Goal: Transaction & Acquisition: Purchase product/service

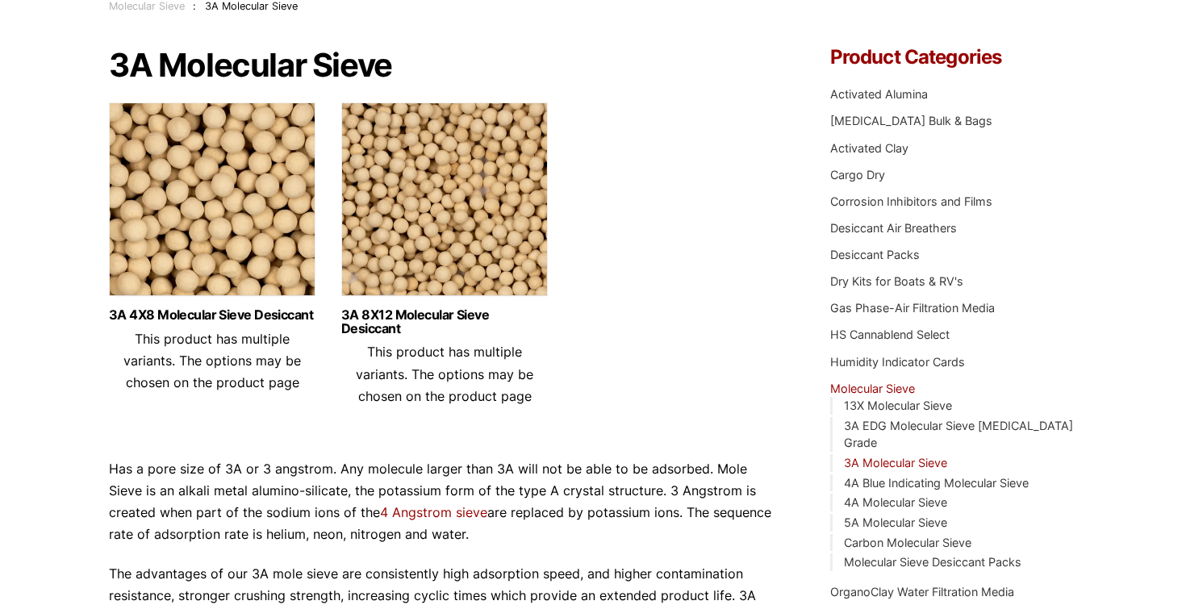
scroll to position [126, 0]
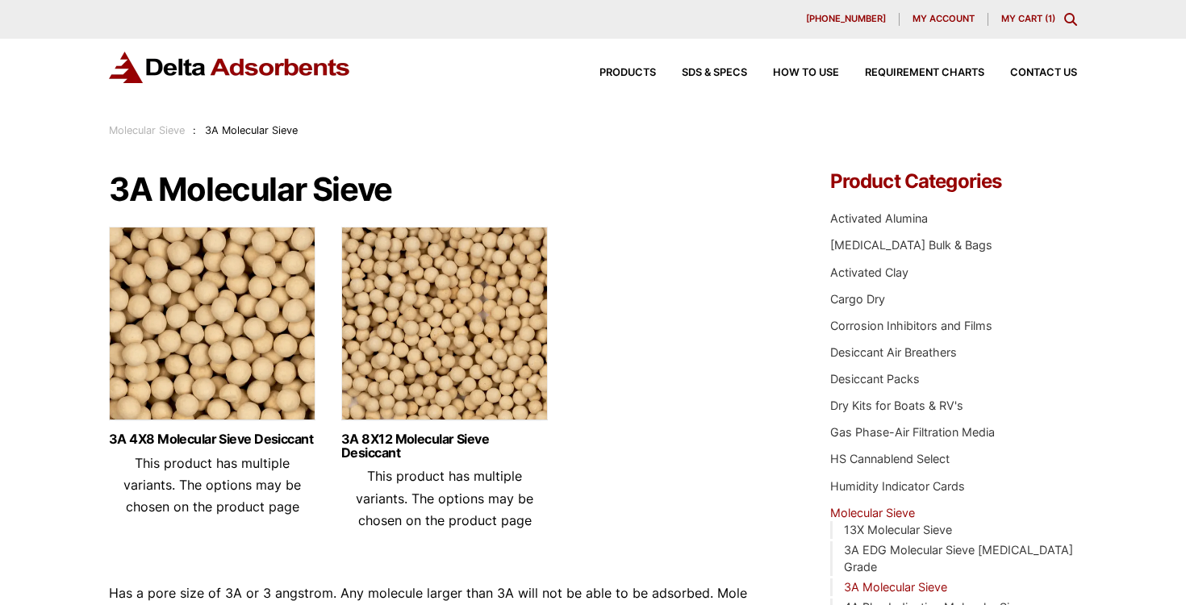
click at [494, 383] on img at bounding box center [444, 328] width 206 height 202
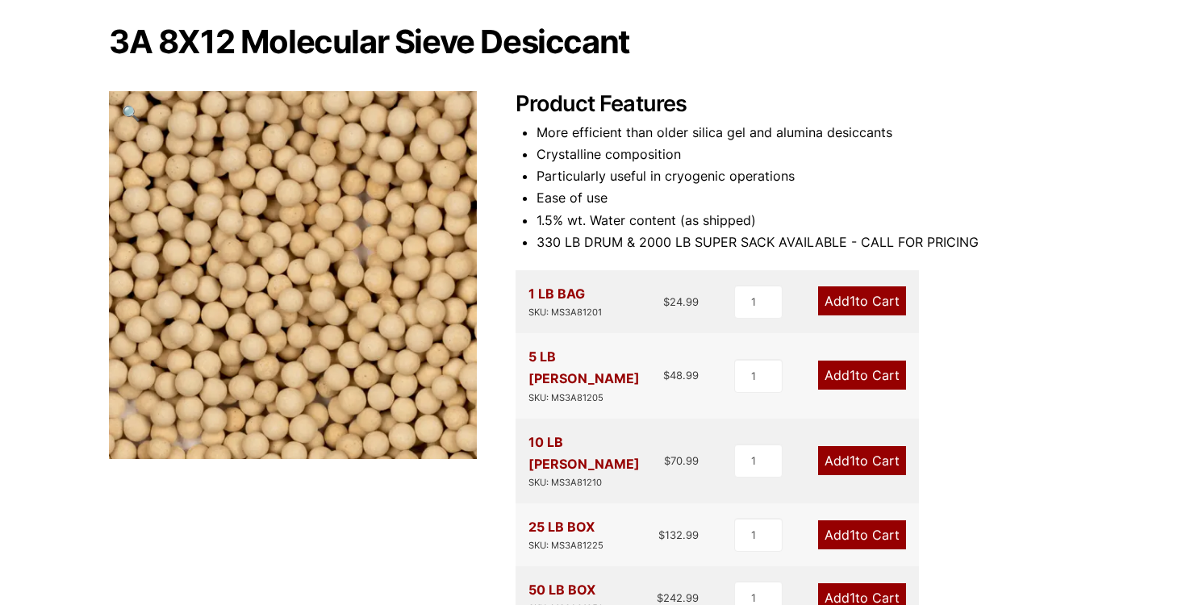
scroll to position [154, 0]
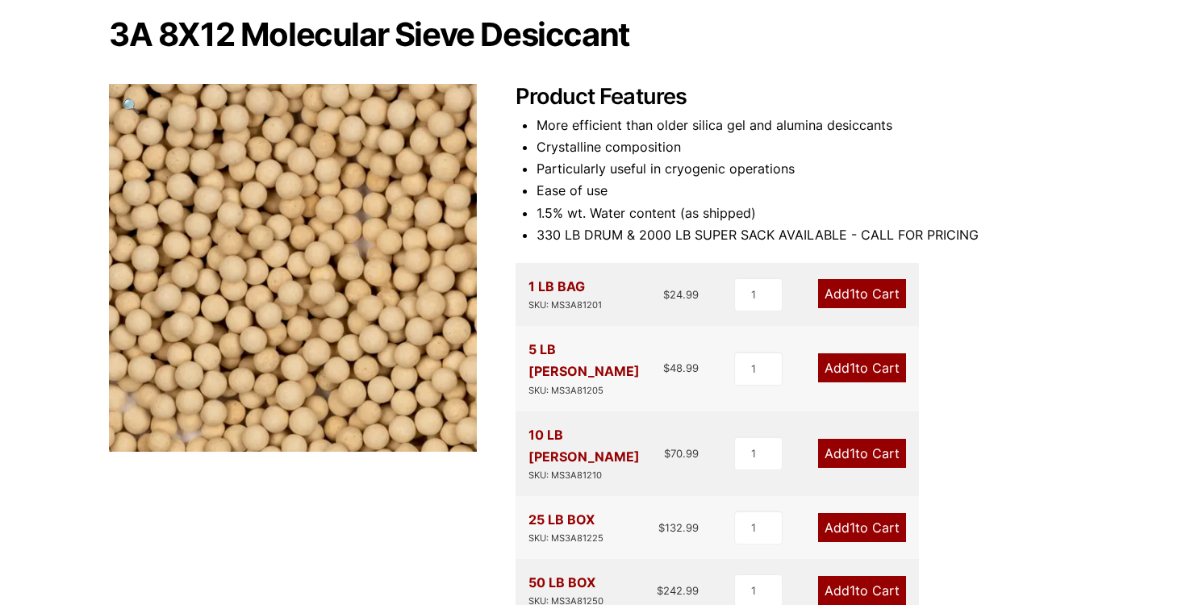
click at [840, 292] on link "Add 1 to Cart" at bounding box center [862, 293] width 88 height 29
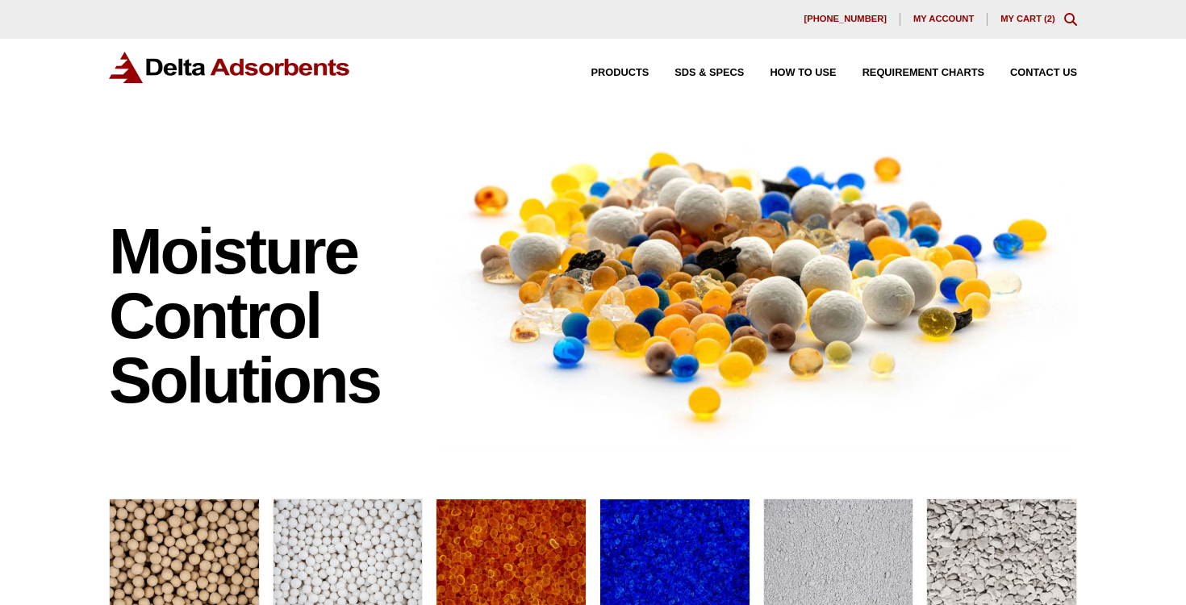
click at [1019, 24] on div "[PHONE_NUMBER] My account My Cart ( 2 )" at bounding box center [593, 19] width 968 height 13
click at [1017, 18] on link "My Cart ( 2 )" at bounding box center [1027, 19] width 55 height 10
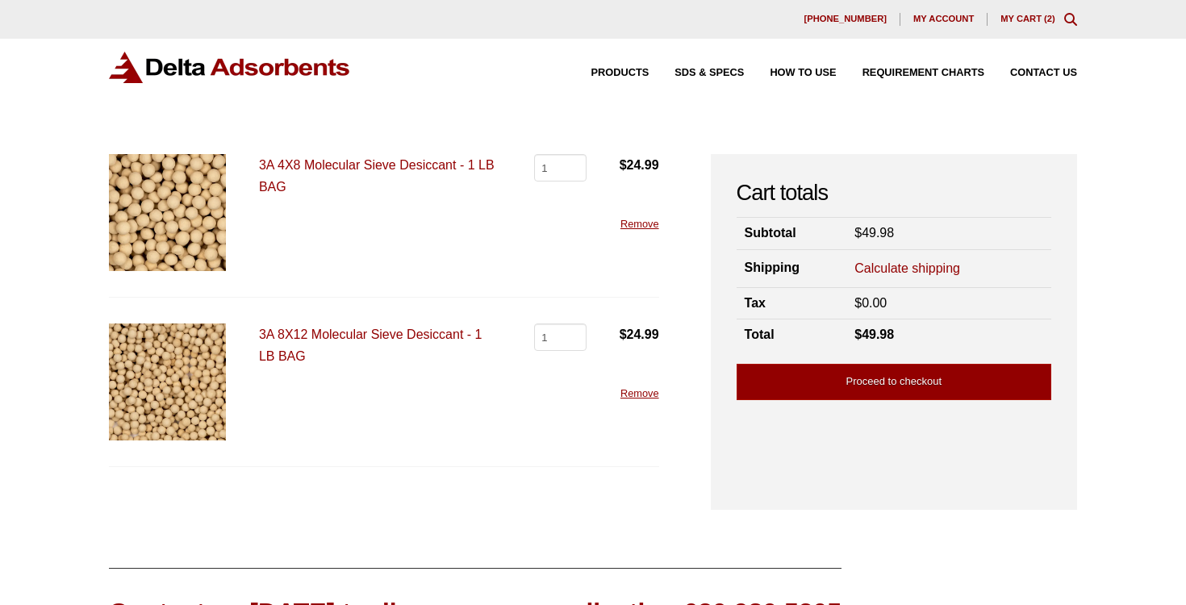
click at [643, 221] on link "Remove" at bounding box center [639, 224] width 39 height 12
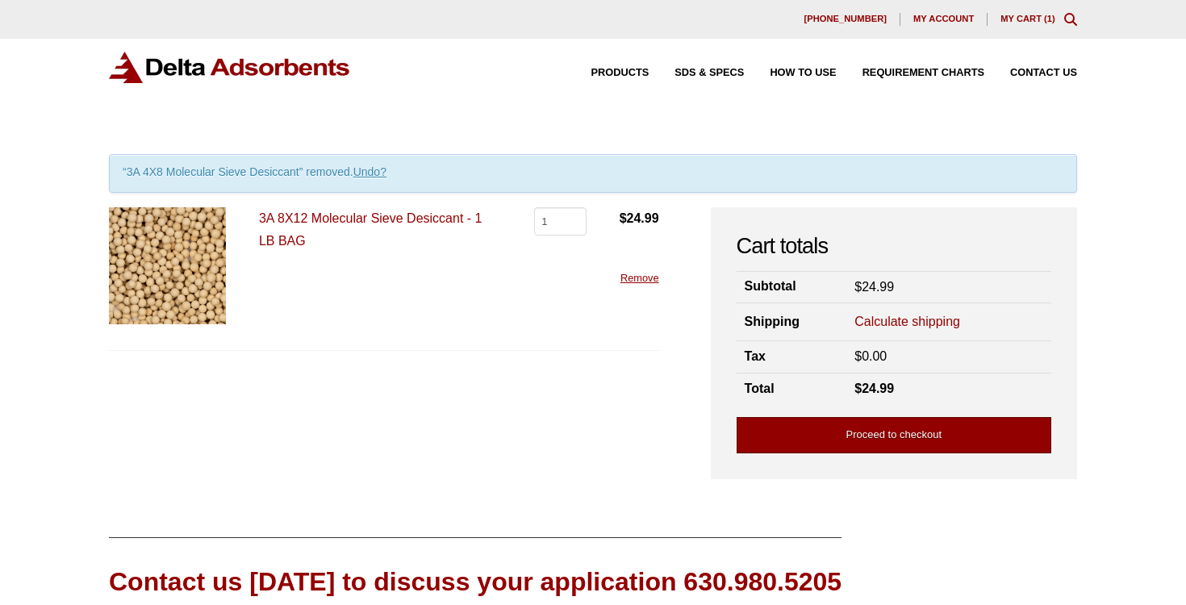
click at [863, 428] on link "Proceed to checkout" at bounding box center [893, 435] width 315 height 36
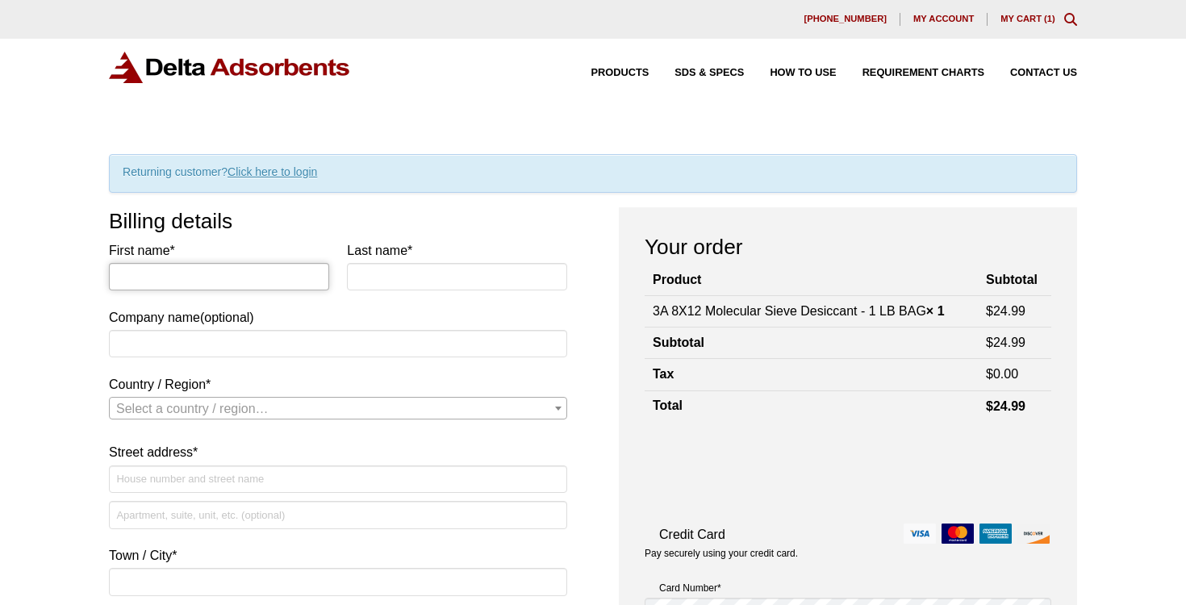
click at [167, 276] on input "First name *" at bounding box center [219, 276] width 220 height 27
type input "Allen"
type input "Anderson"
select select "US"
type input "[STREET_ADDRESS][US_STATE]"
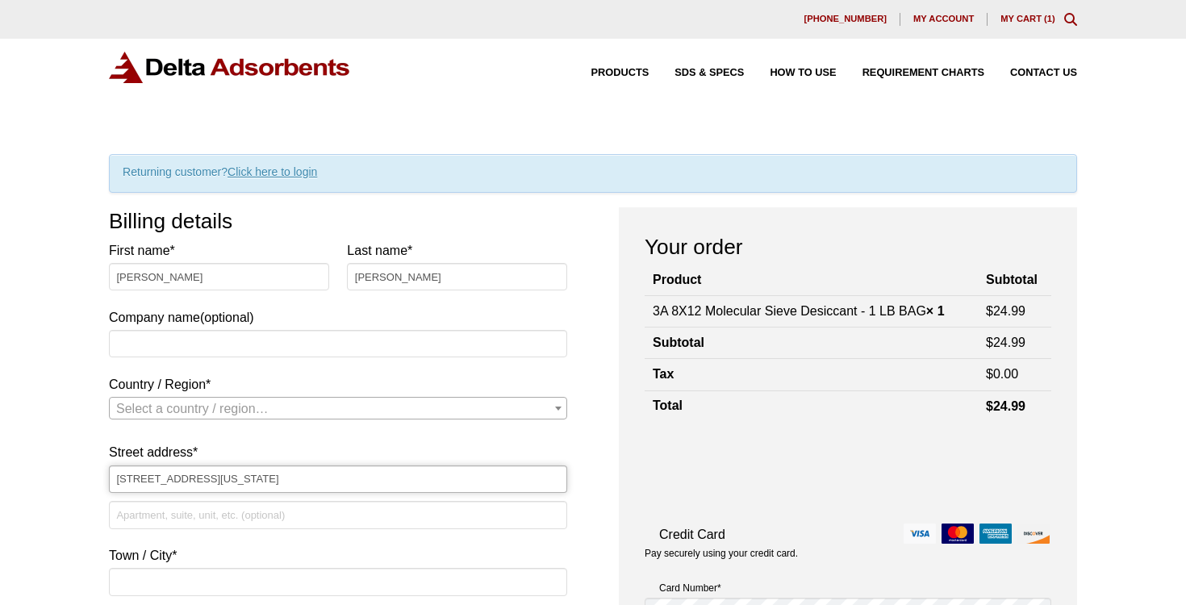
type input "Apt 2"
type input "Denver"
type input "80206"
type input "5159912872"
type input "[EMAIL_ADDRESS][DOMAIN_NAME]"
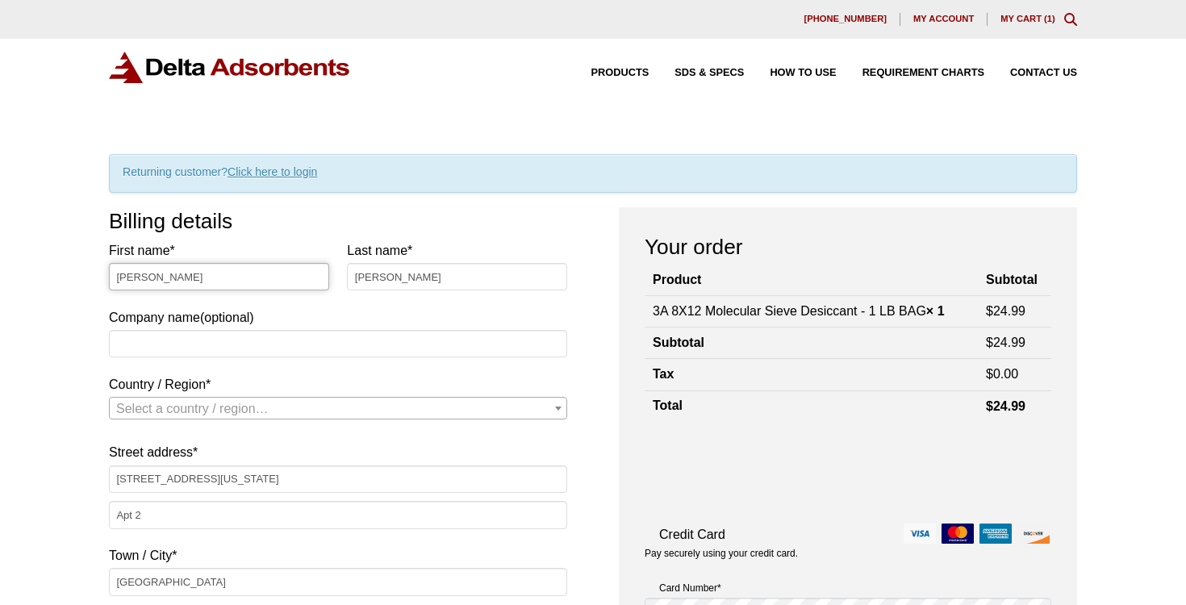
select select "US"
select select "CO"
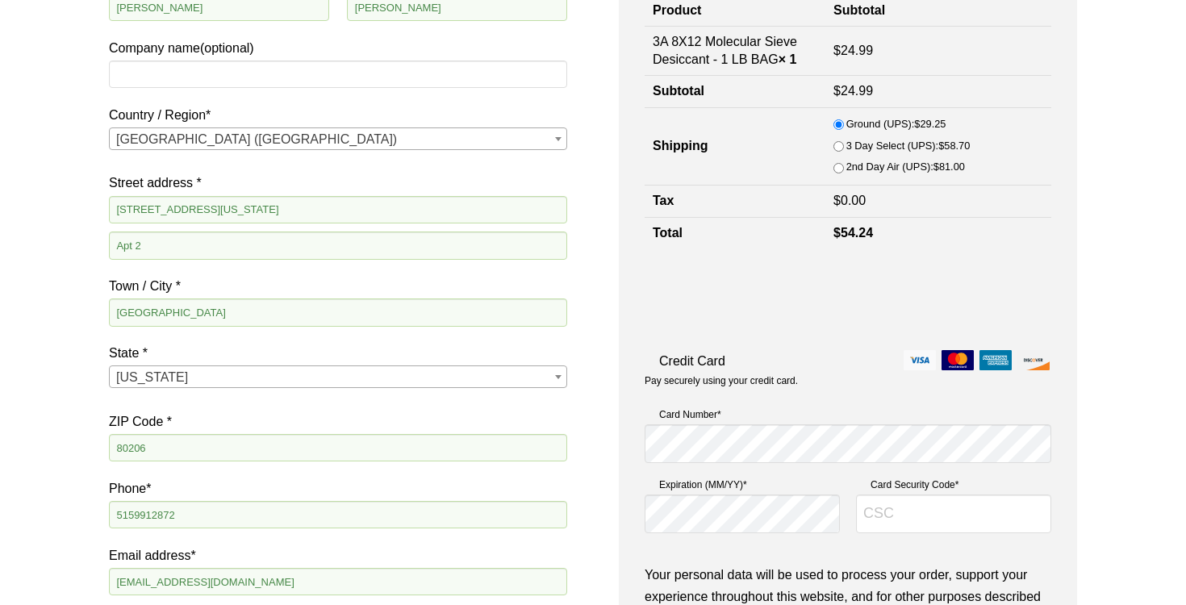
scroll to position [336, 0]
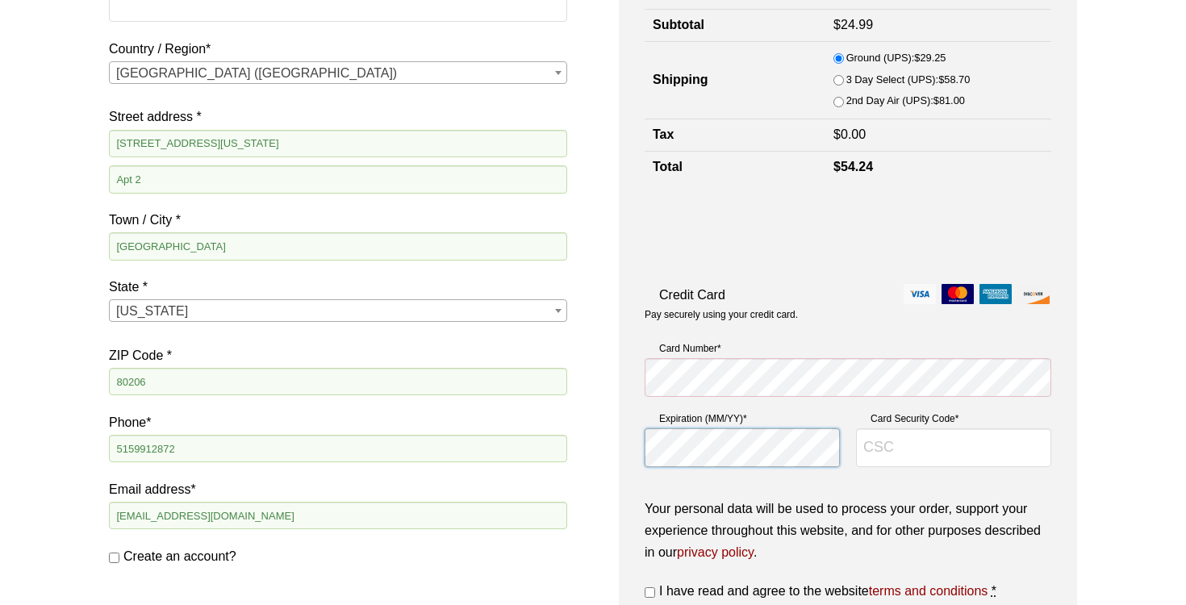
type input "639"
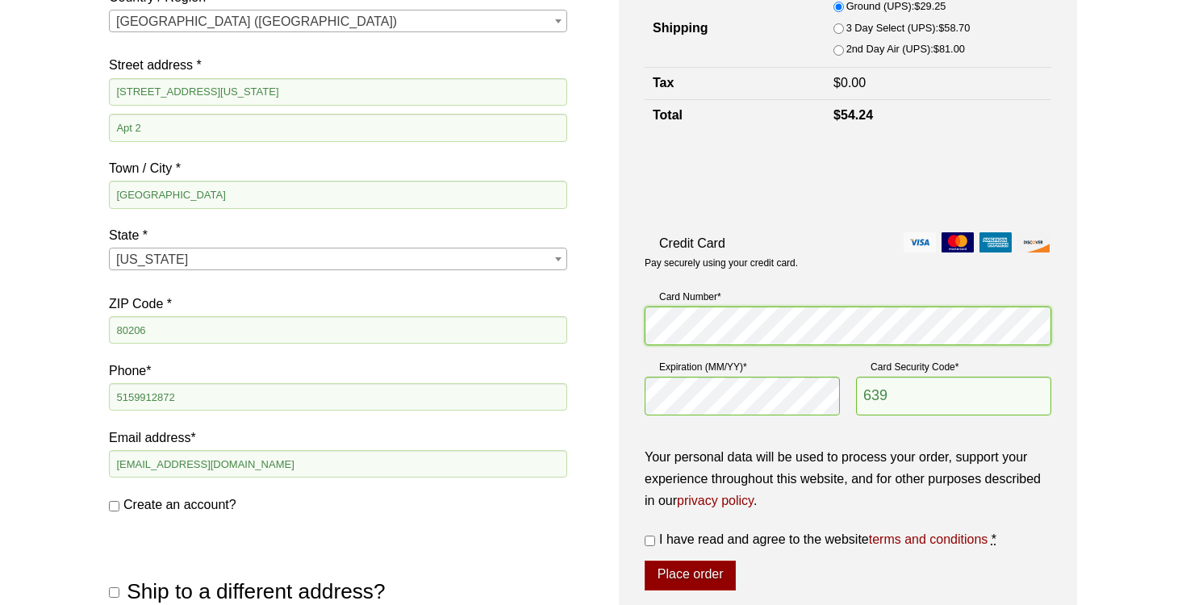
scroll to position [390, 0]
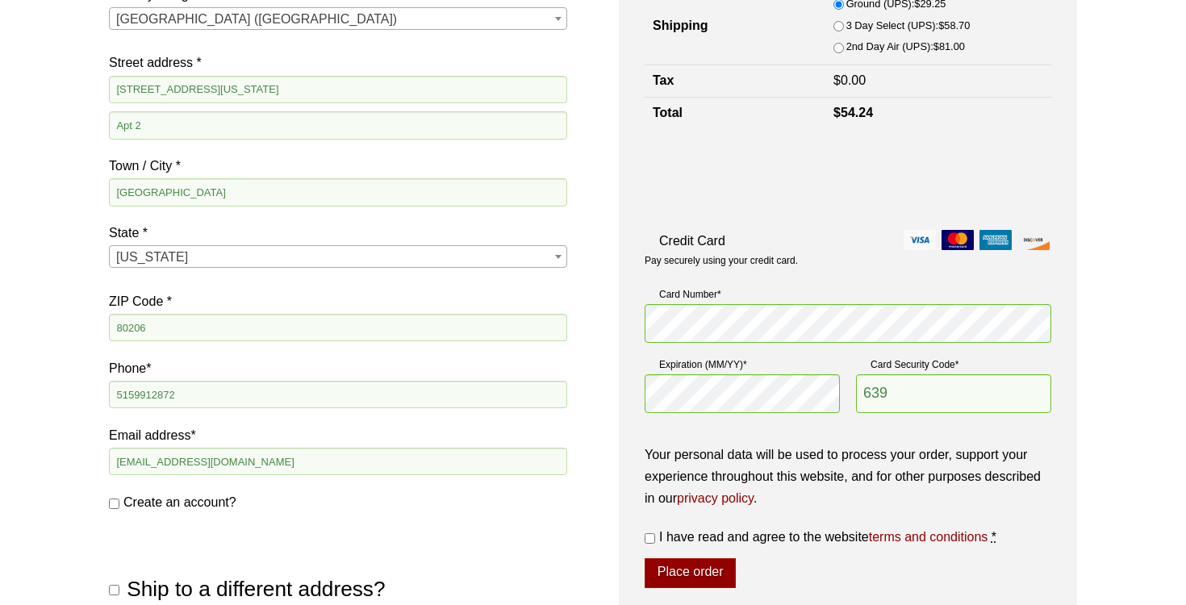
click at [652, 539] on input "I have read and agree to the website terms and conditions *" at bounding box center [649, 538] width 10 height 10
checkbox input "true"
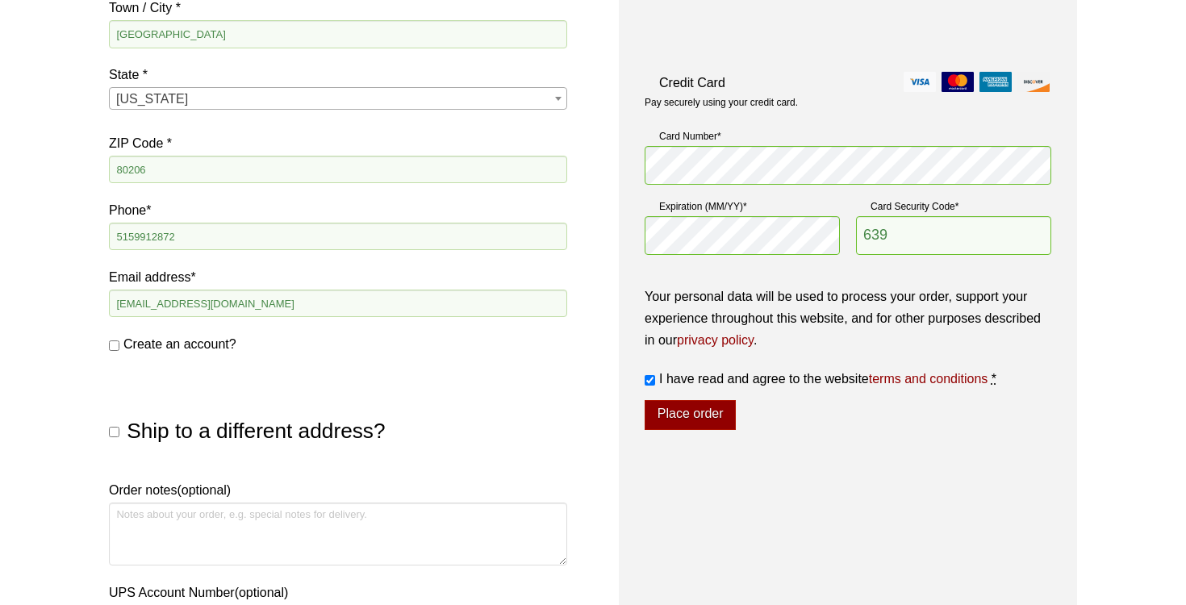
scroll to position [590, 0]
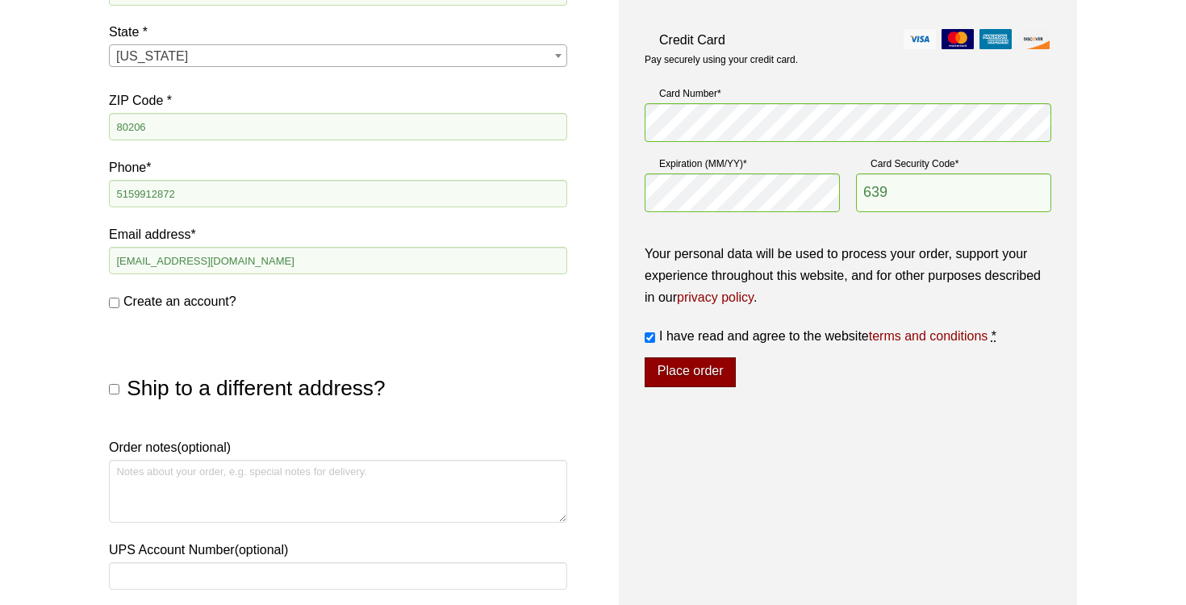
click at [713, 369] on button "Place order" at bounding box center [689, 372] width 91 height 31
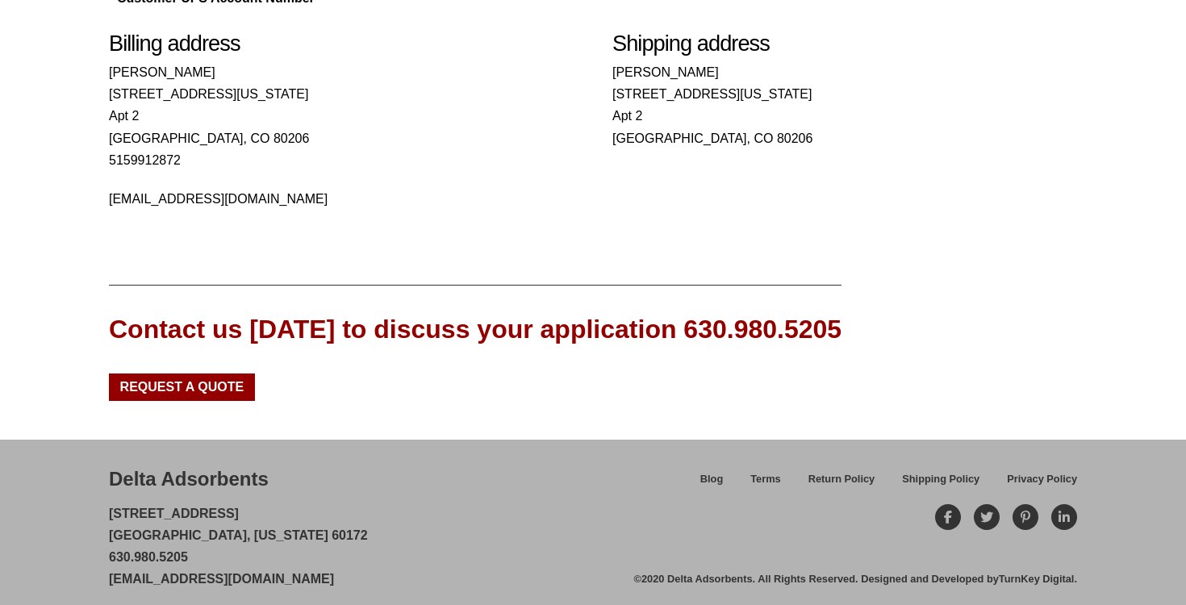
scroll to position [594, 0]
